Goal: Navigation & Orientation: Find specific page/section

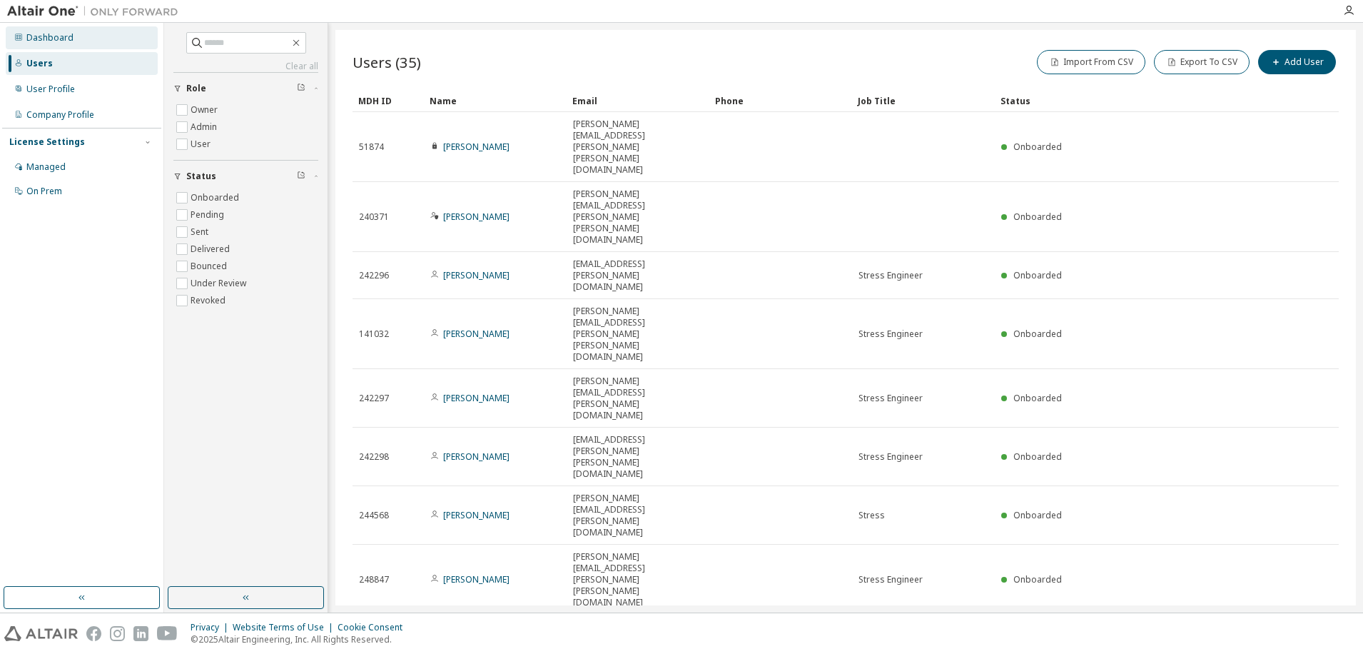
click at [47, 37] on div "Dashboard" at bounding box center [49, 37] width 47 height 11
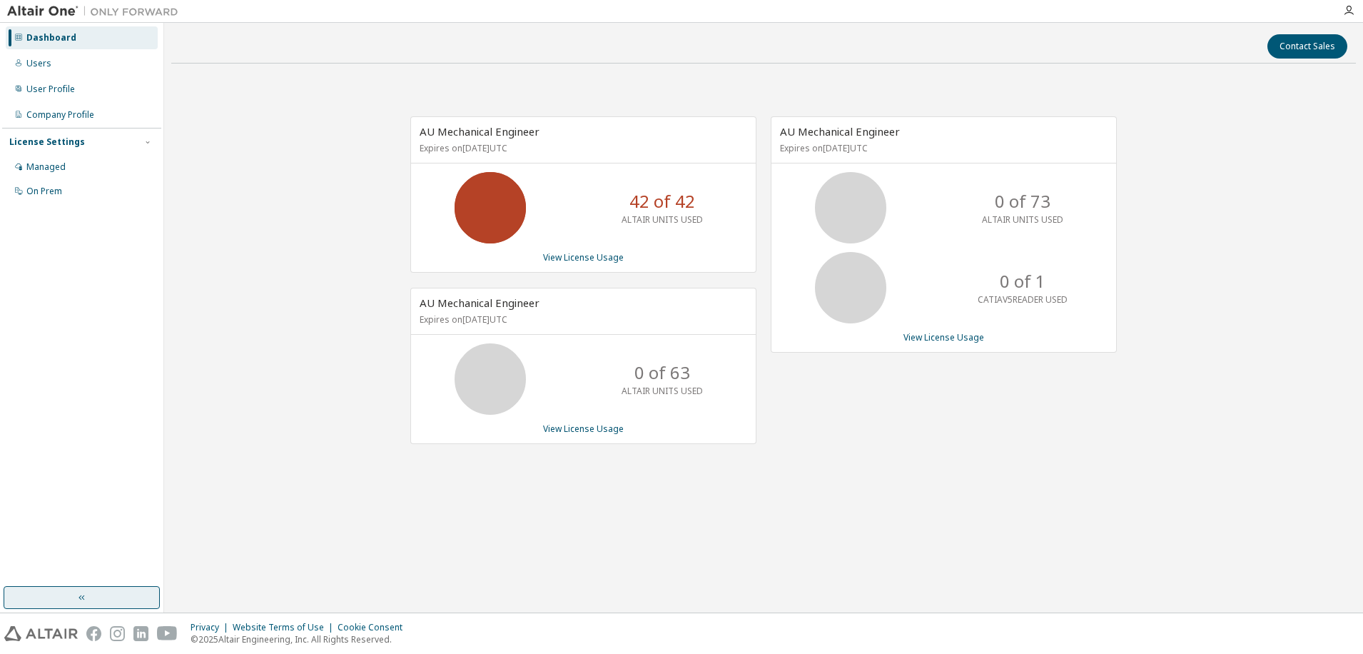
click at [76, 600] on icon "button" at bounding box center [81, 597] width 11 height 11
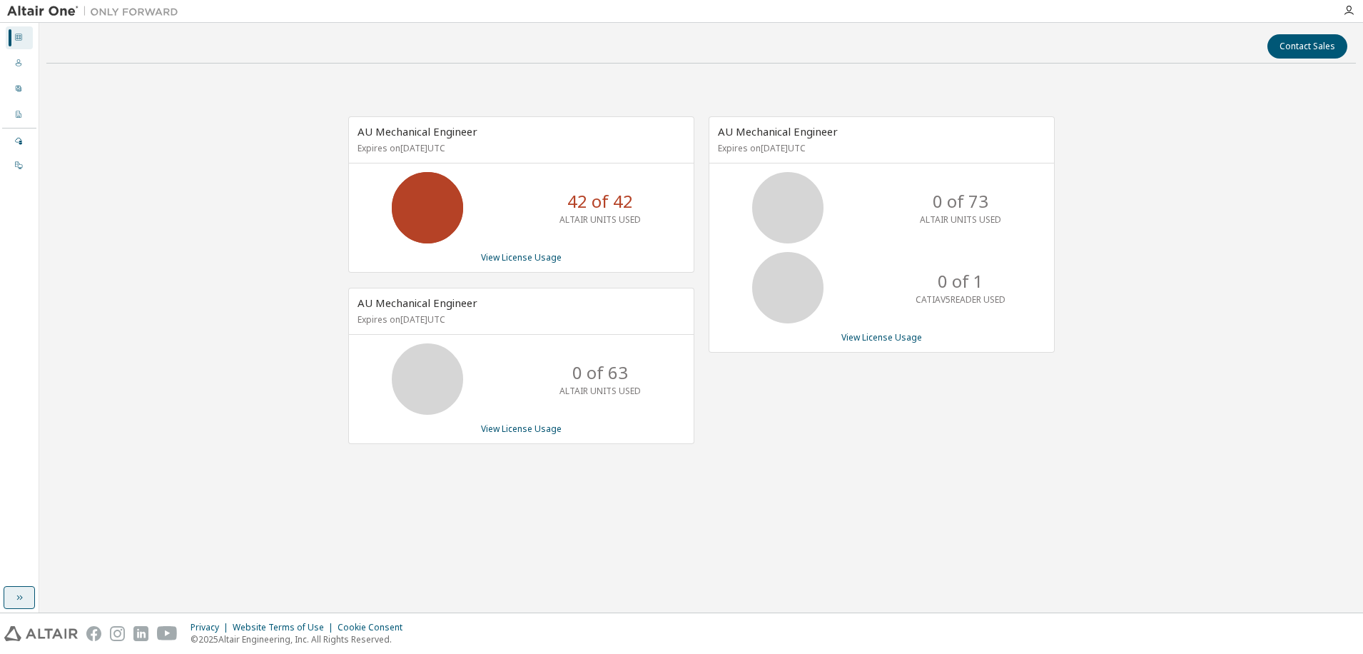
click at [19, 602] on icon "button" at bounding box center [19, 597] width 11 height 11
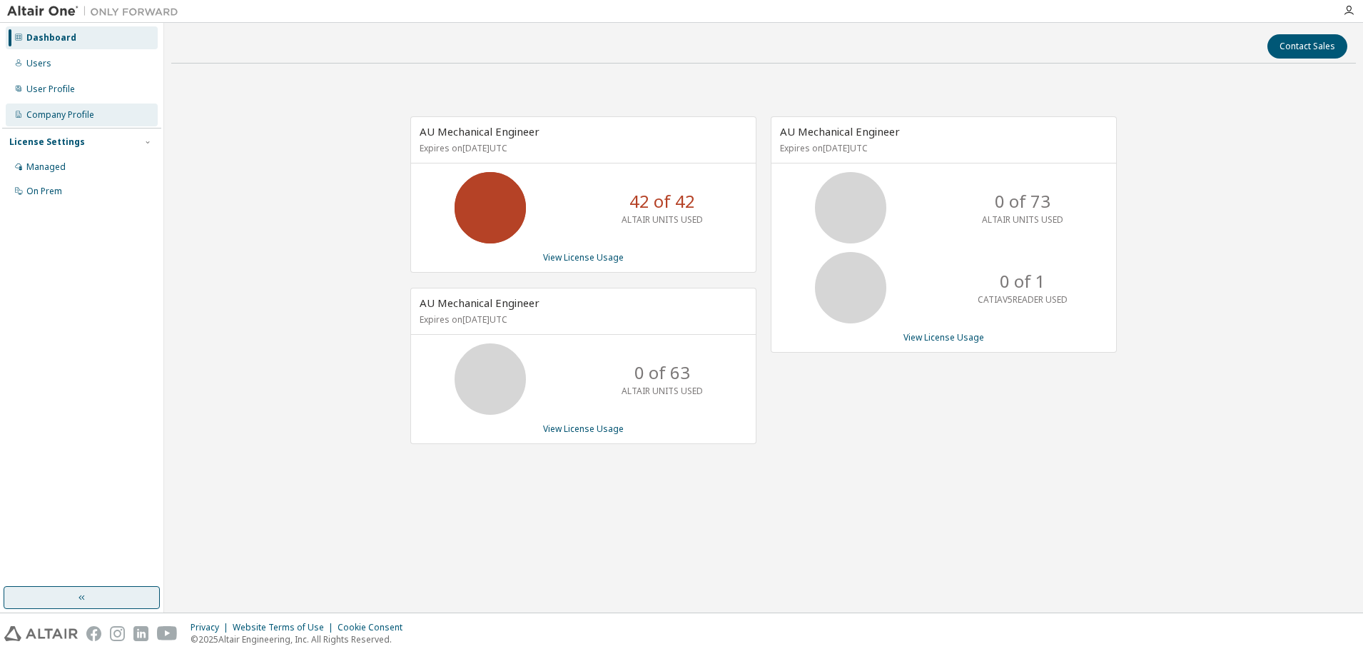
click at [46, 114] on div "Company Profile" at bounding box center [60, 114] width 68 height 11
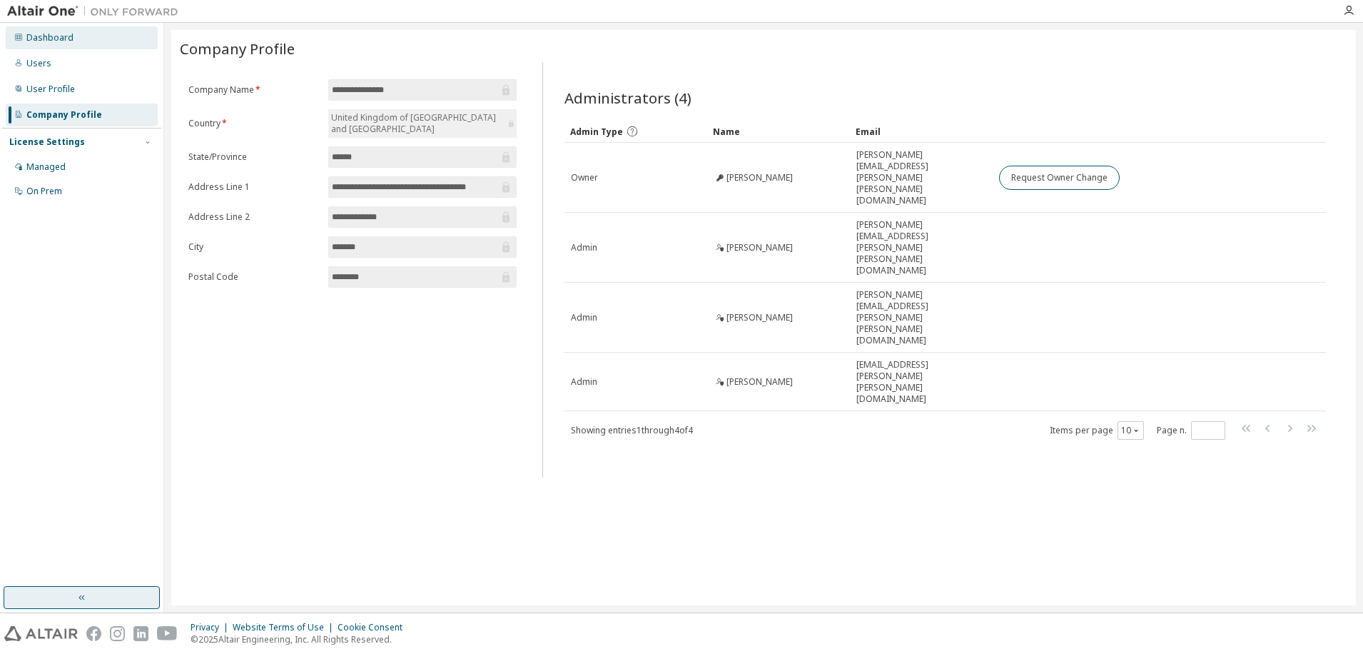
click at [20, 41] on div at bounding box center [18, 37] width 9 height 11
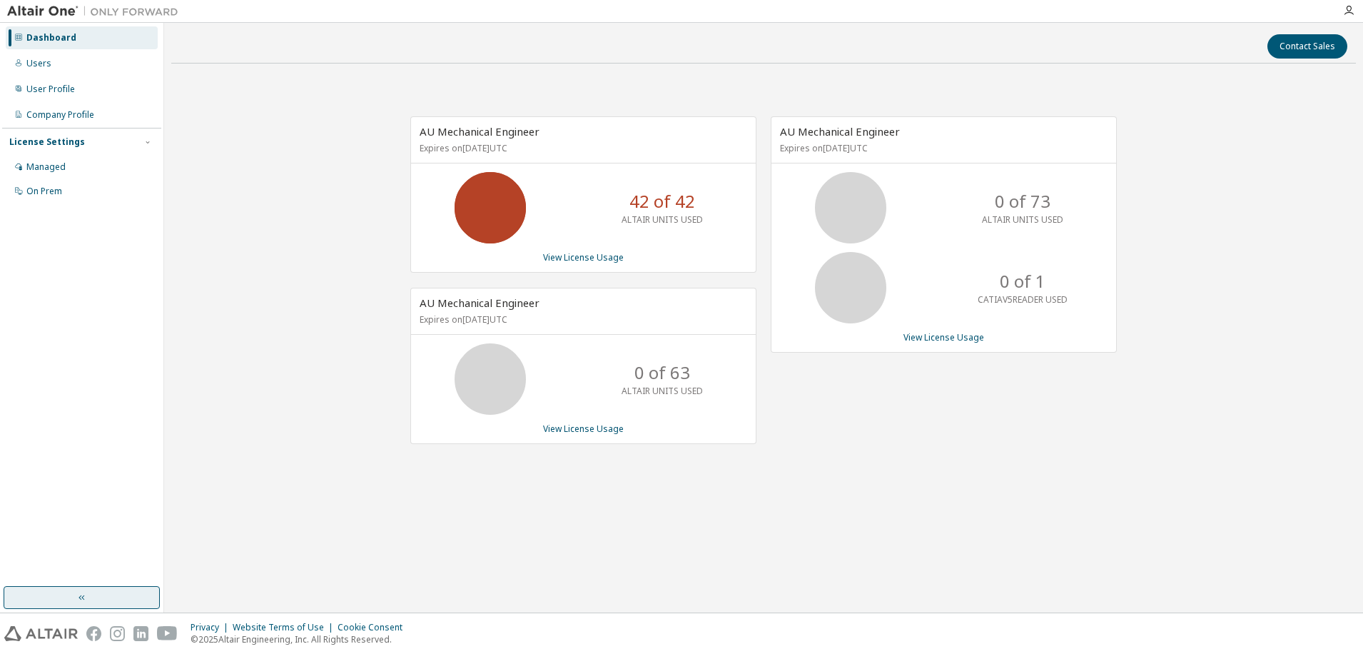
click at [16, 7] on img at bounding box center [96, 11] width 178 height 14
click at [52, 634] on img at bounding box center [40, 633] width 73 height 15
